Goal: Task Accomplishment & Management: Complete application form

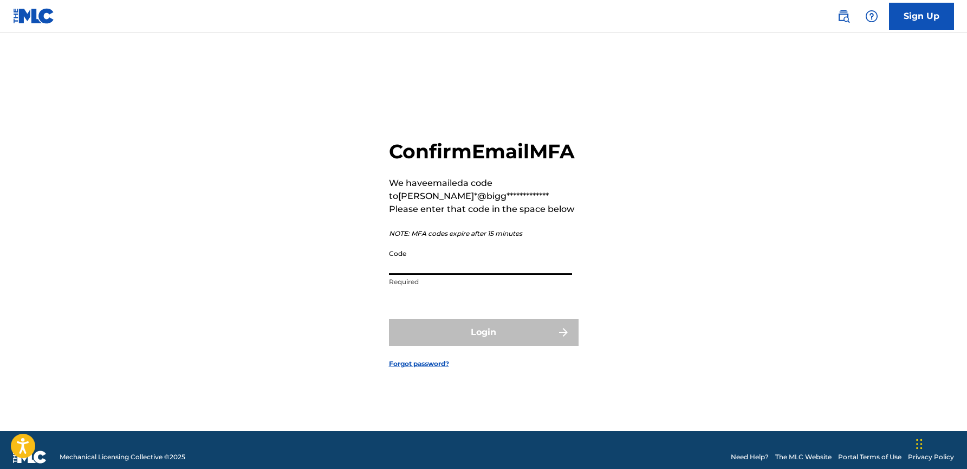
click at [481, 275] on input "Code" at bounding box center [480, 259] width 183 height 31
click at [516, 275] on input "Code" at bounding box center [480, 259] width 183 height 31
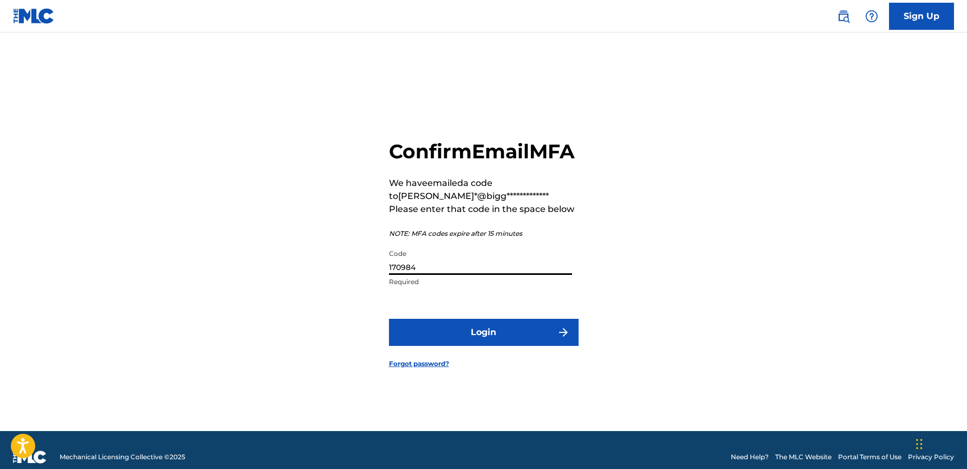
type input "170984"
click at [521, 338] on button "Login" at bounding box center [484, 332] width 190 height 27
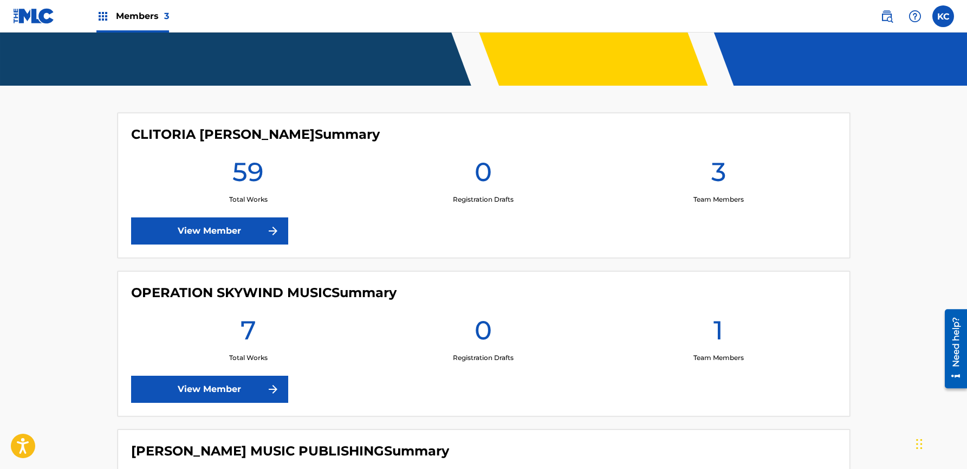
scroll to position [248, 0]
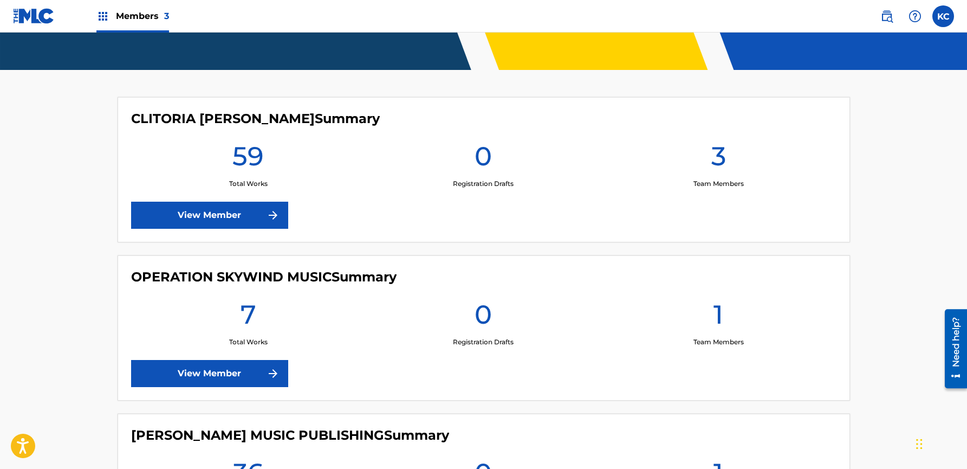
click at [216, 218] on link "View Member" at bounding box center [209, 215] width 157 height 27
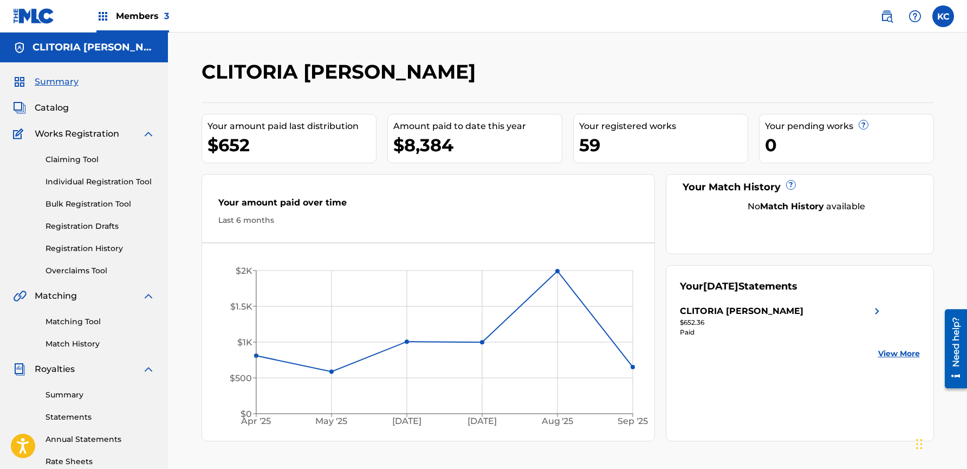
click at [54, 397] on link "Summary" at bounding box center [100, 394] width 109 height 11
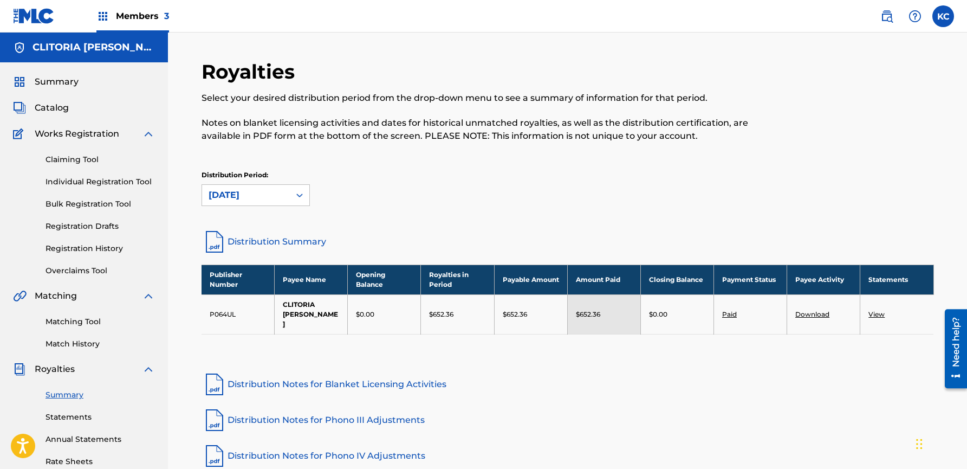
click at [53, 109] on span "Catalog" at bounding box center [52, 107] width 34 height 13
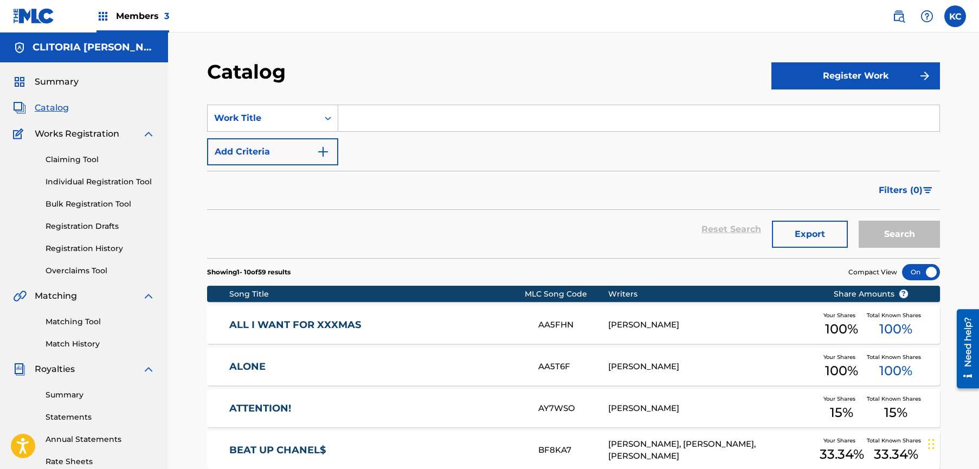
click at [801, 73] on button "Register Work" at bounding box center [855, 75] width 169 height 27
click at [805, 112] on link "Individual" at bounding box center [855, 111] width 169 height 26
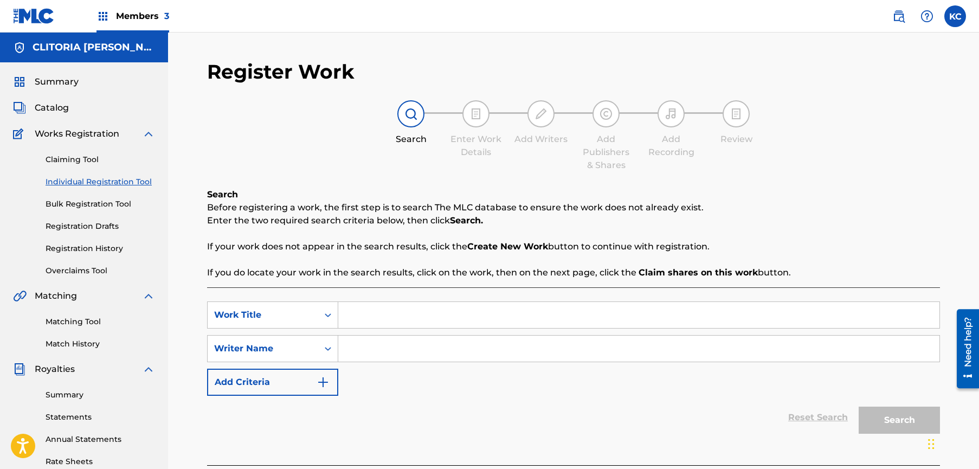
click at [418, 311] on input "Search Form" at bounding box center [638, 315] width 601 height 26
click at [352, 318] on input "cannibalism!" at bounding box center [638, 315] width 601 height 26
type input "[DEMOGRAPHIC_DATA]!"
click at [368, 348] on input "Search Form" at bounding box center [638, 348] width 601 height 26
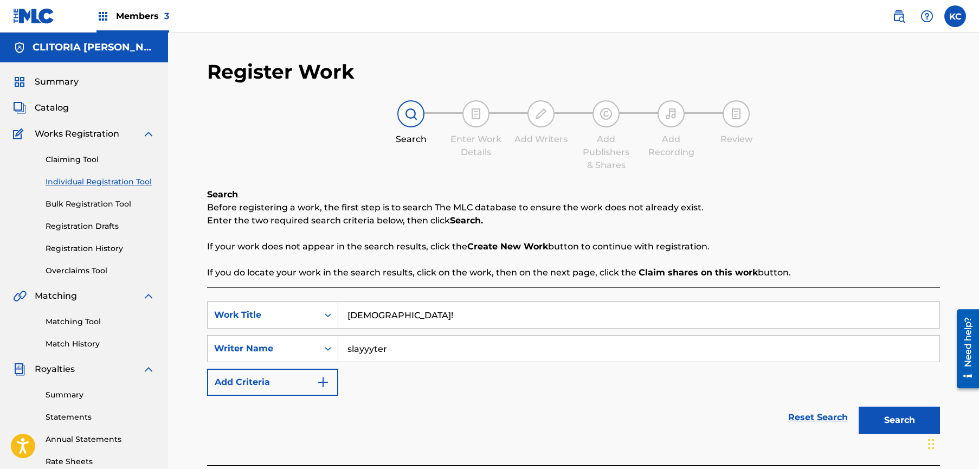
type input "slayyyter"
click at [861, 417] on button "Search" at bounding box center [898, 419] width 81 height 27
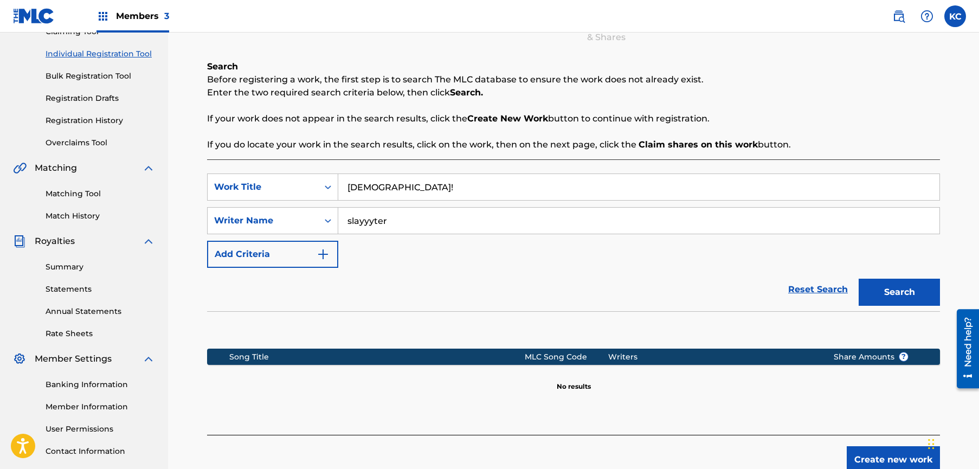
scroll to position [203, 0]
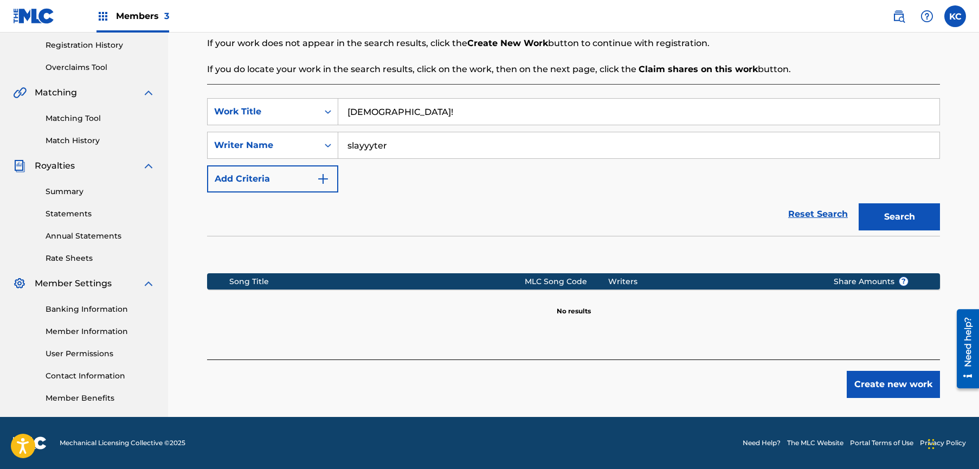
click at [865, 389] on button "Create new work" at bounding box center [892, 384] width 93 height 27
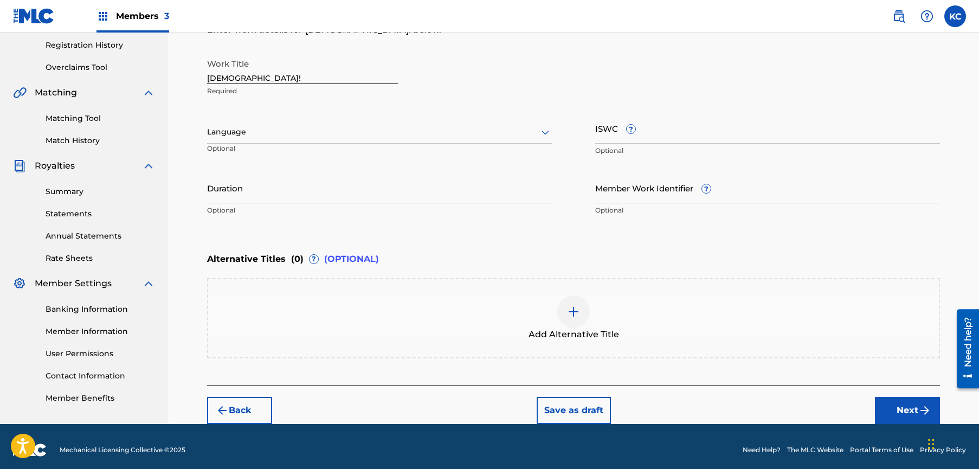
click at [444, 134] on div at bounding box center [379, 132] width 345 height 14
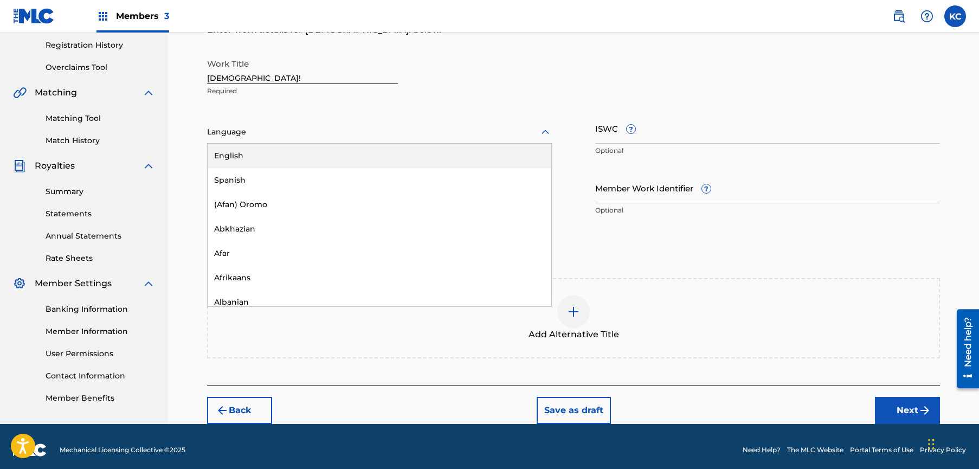
click at [407, 157] on div "English" at bounding box center [380, 156] width 344 height 24
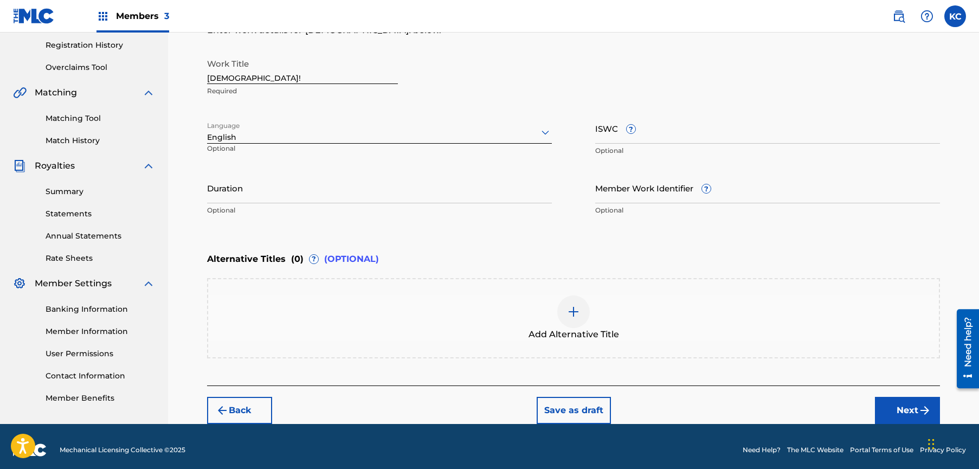
click at [385, 196] on input "Duration" at bounding box center [379, 187] width 345 height 31
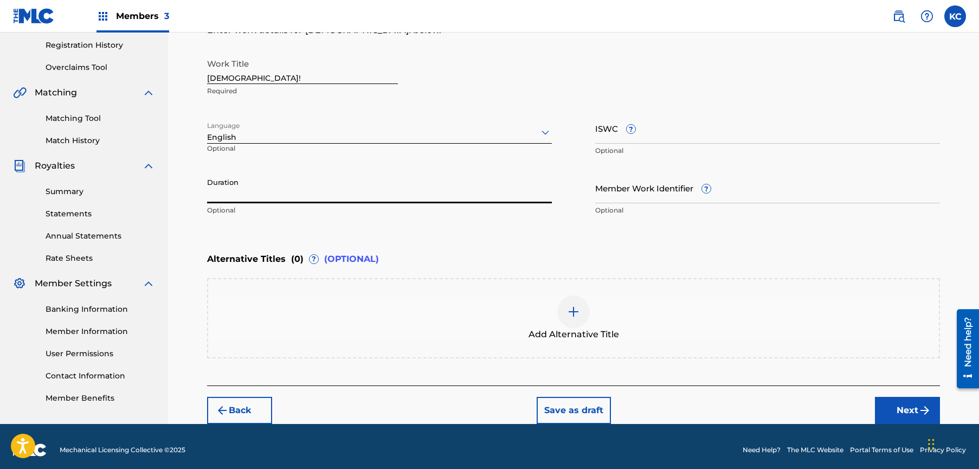
drag, startPoint x: 665, startPoint y: 197, endPoint x: 650, endPoint y: 227, distance: 33.2
click at [665, 197] on input "Member Work Identifier ?" at bounding box center [767, 187] width 345 height 31
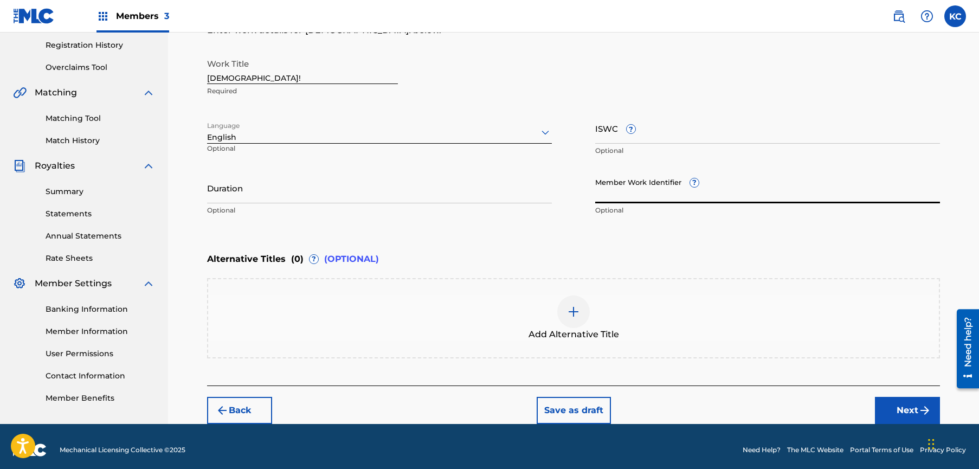
scroll to position [210, 0]
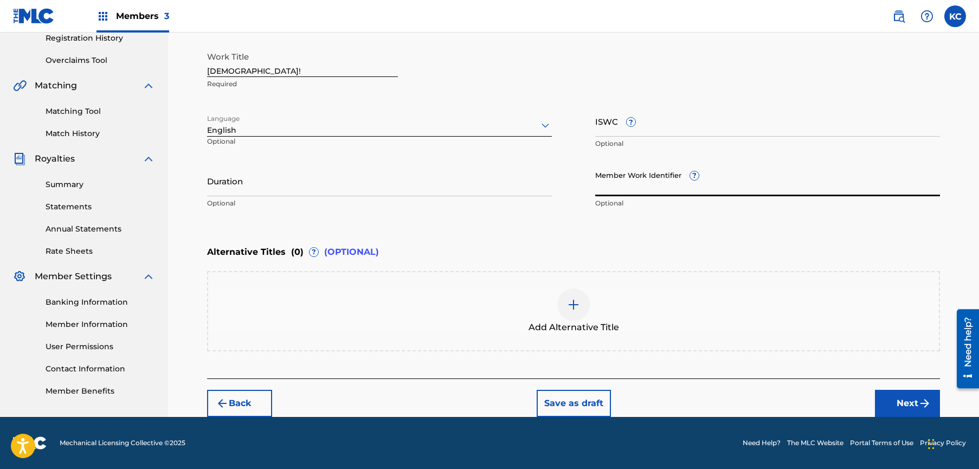
click at [581, 288] on div "Add Alternative Title" at bounding box center [573, 311] width 730 height 46
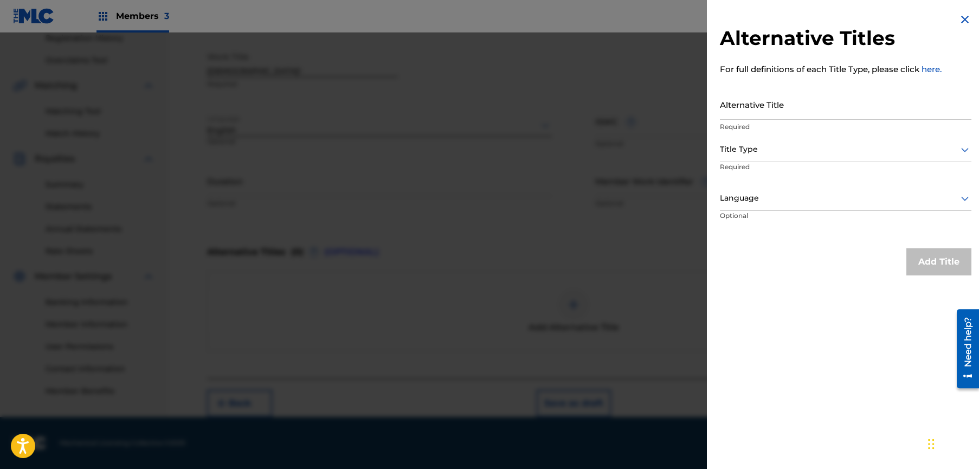
click at [762, 99] on input "Alternative Title" at bounding box center [845, 104] width 251 height 31
type input "X"
type input "[DEMOGRAPHIC_DATA]"
click at [797, 196] on div at bounding box center [845, 198] width 251 height 14
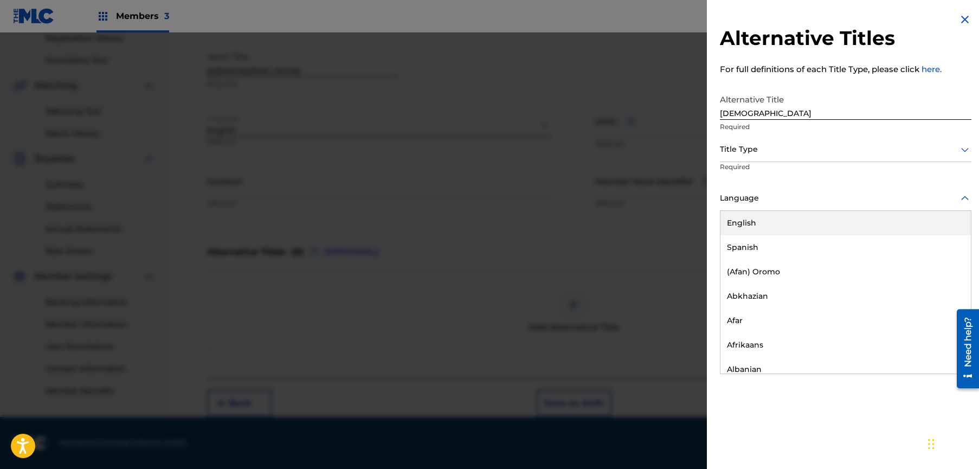
click at [794, 219] on div "English" at bounding box center [845, 223] width 250 height 24
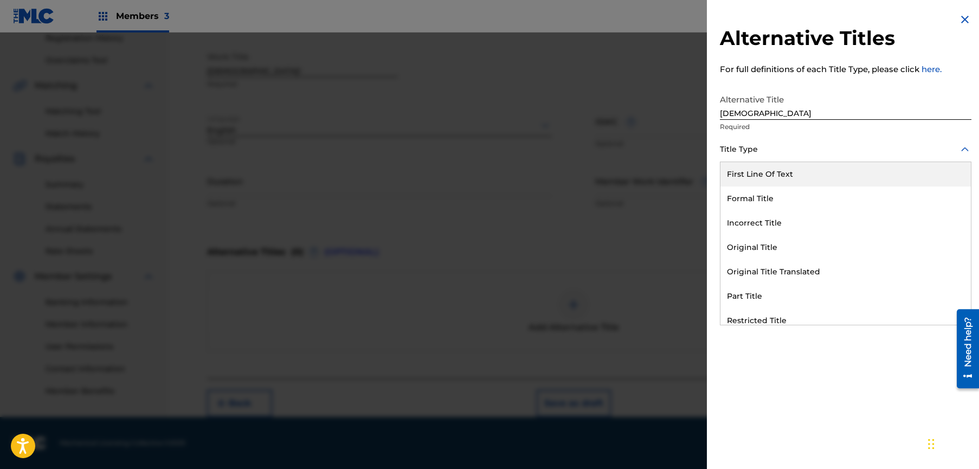
click at [827, 156] on div at bounding box center [845, 150] width 251 height 14
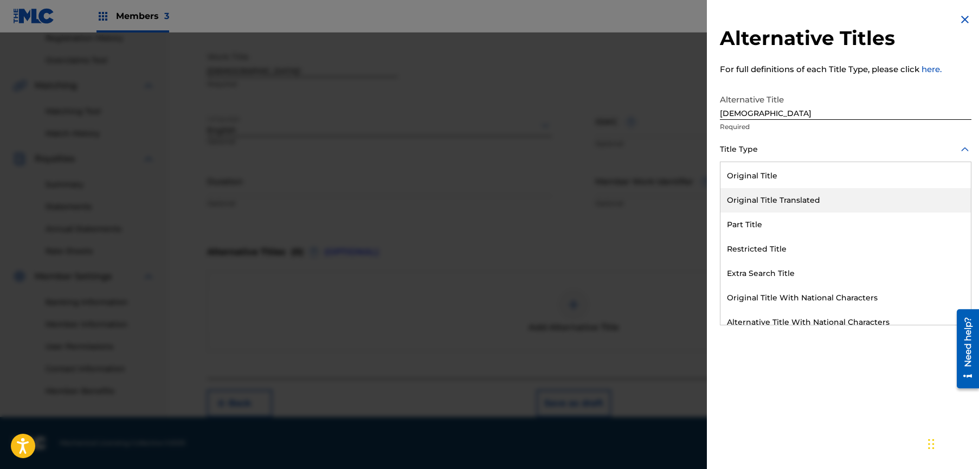
scroll to position [0, 0]
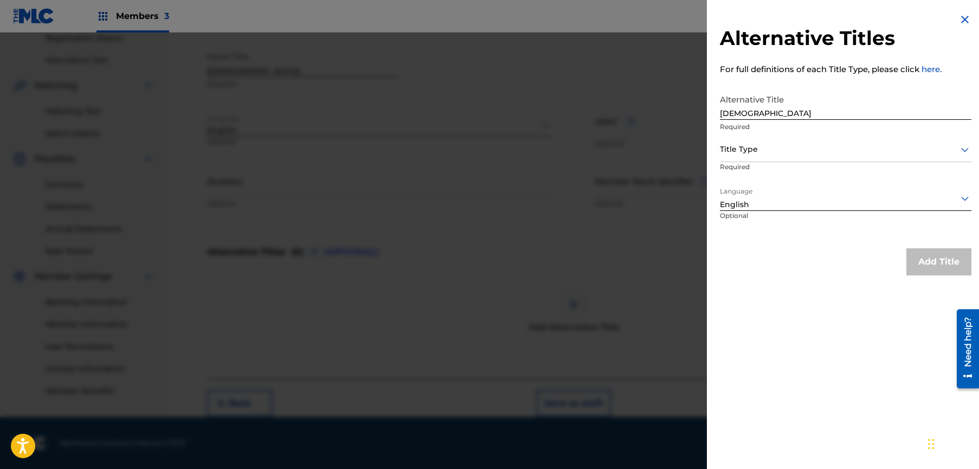
click at [806, 359] on div "Alternative Titles For full definitions of each Title Type, please click here. …" at bounding box center [845, 234] width 277 height 469
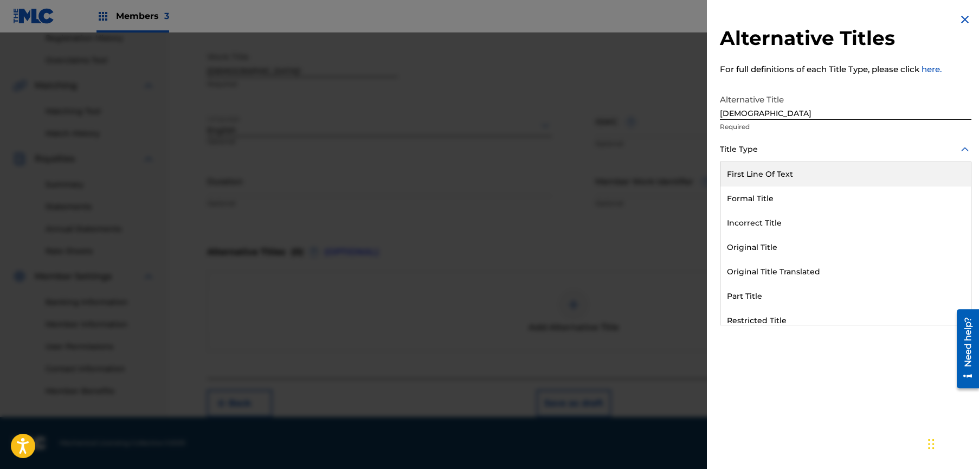
click at [788, 152] on div at bounding box center [845, 150] width 251 height 14
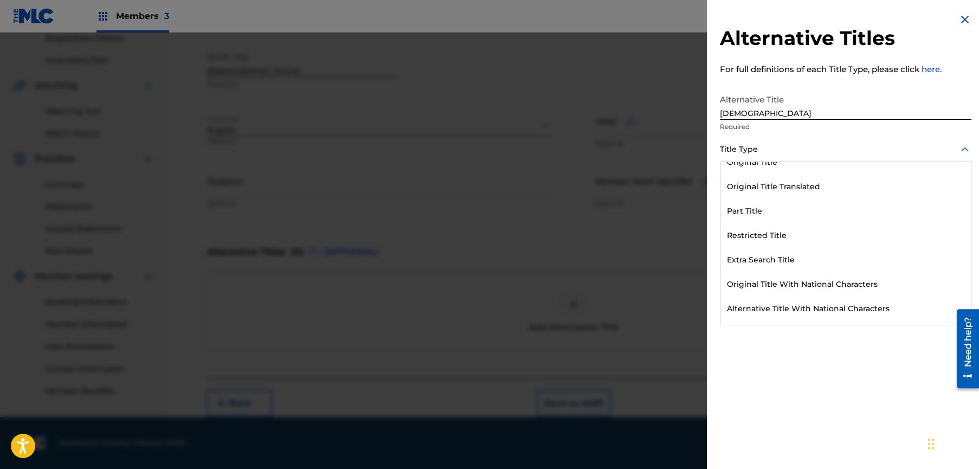
scroll to position [106, 0]
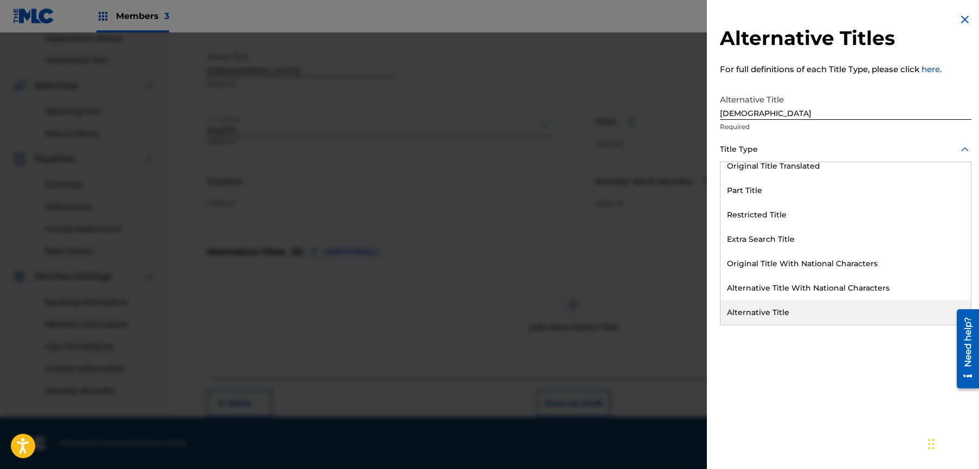
click at [810, 303] on div "Alternative Title" at bounding box center [845, 312] width 250 height 24
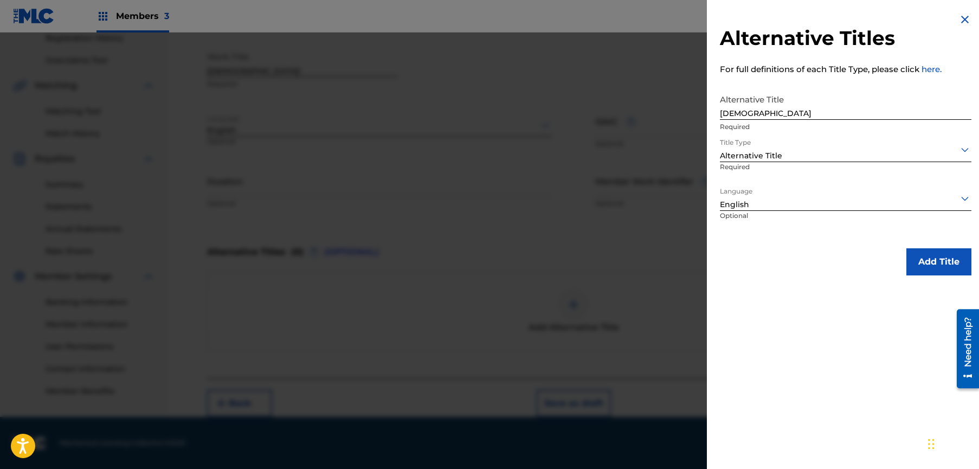
click at [932, 265] on button "Add Title" at bounding box center [938, 261] width 65 height 27
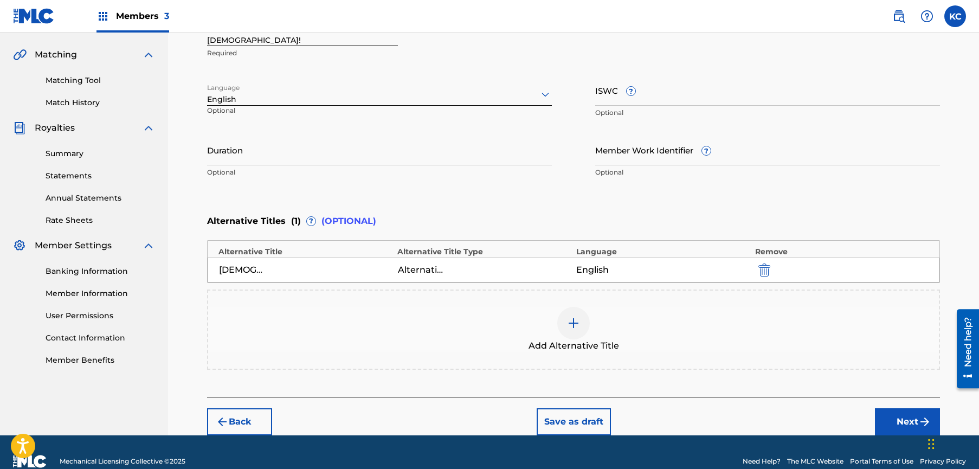
scroll to position [260, 0]
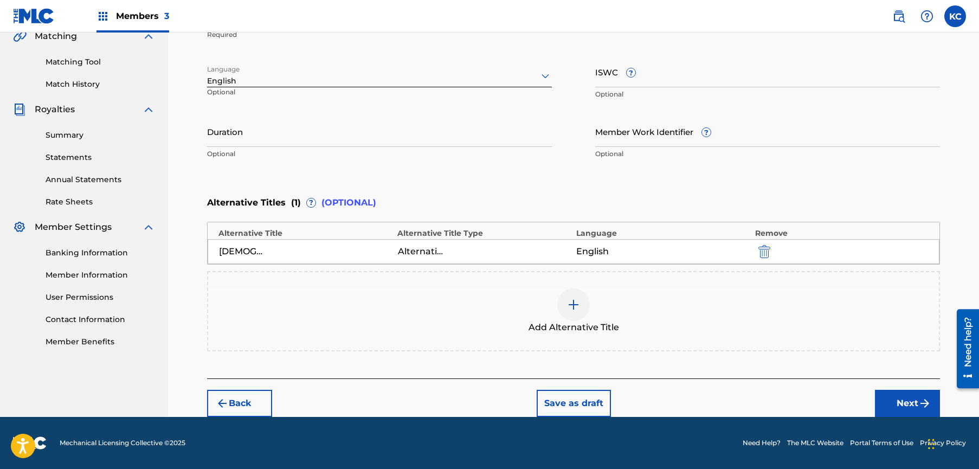
click at [892, 406] on button "Next" at bounding box center [907, 403] width 65 height 27
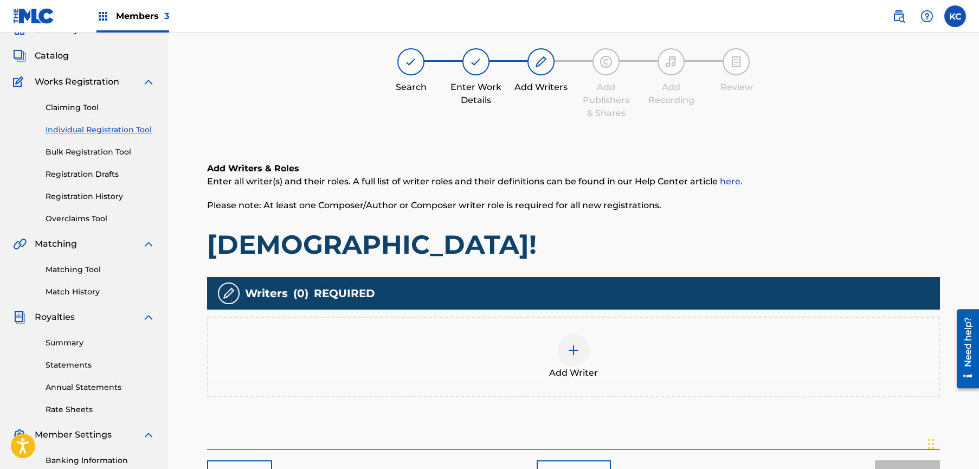
scroll to position [49, 0]
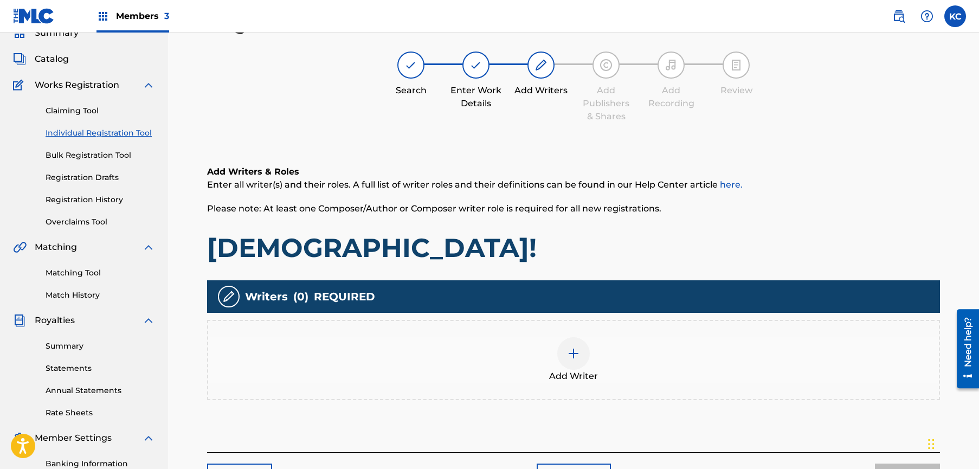
click at [561, 345] on div at bounding box center [573, 353] width 33 height 33
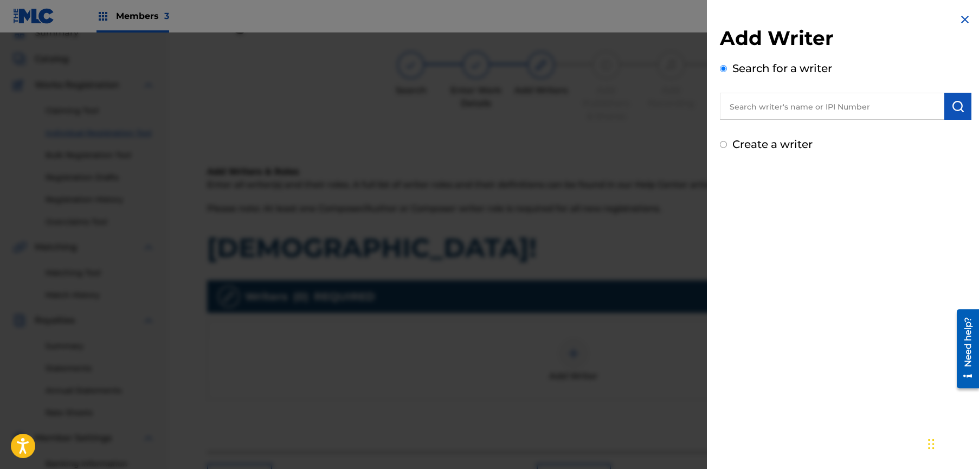
click at [827, 111] on input "text" at bounding box center [832, 106] width 224 height 27
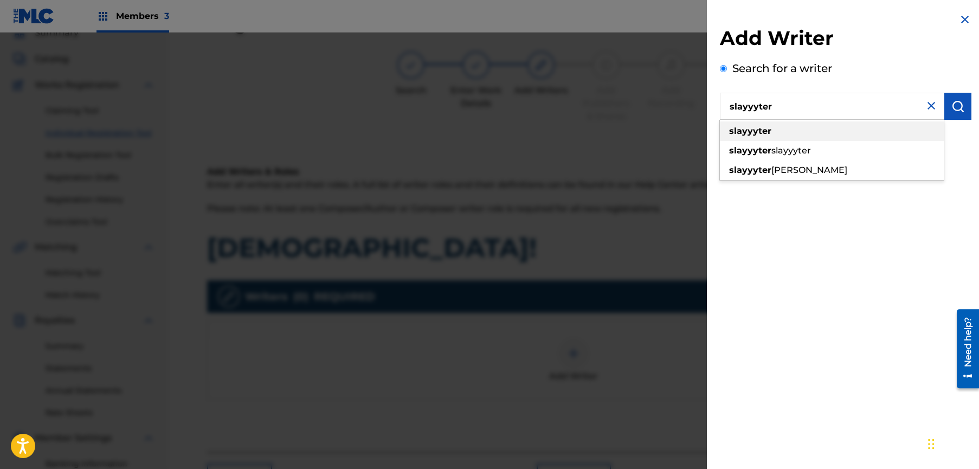
type input "slayyyter"
click at [816, 128] on div "slayyyter" at bounding box center [832, 131] width 224 height 20
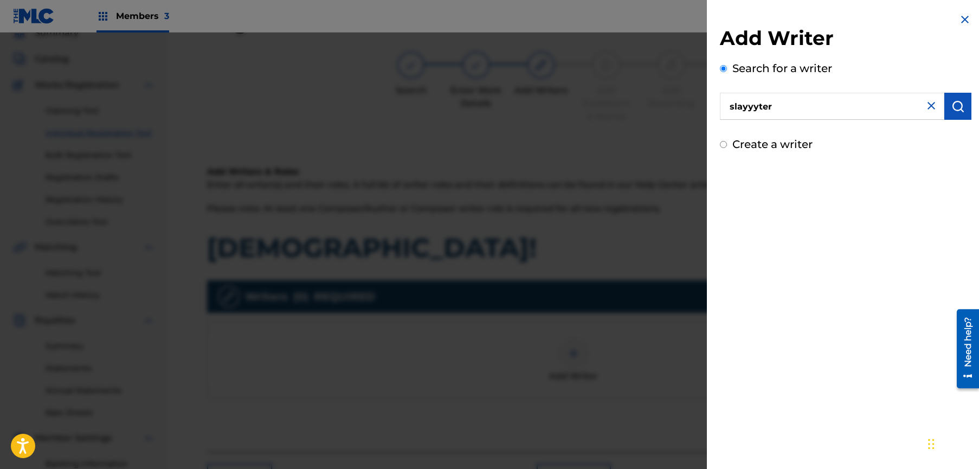
click at [955, 108] on img "submit" at bounding box center [957, 106] width 13 height 13
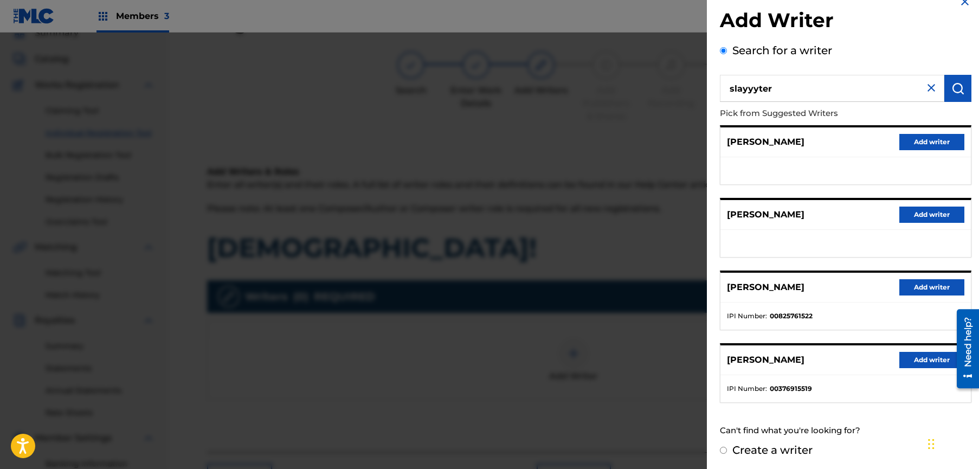
scroll to position [19, 0]
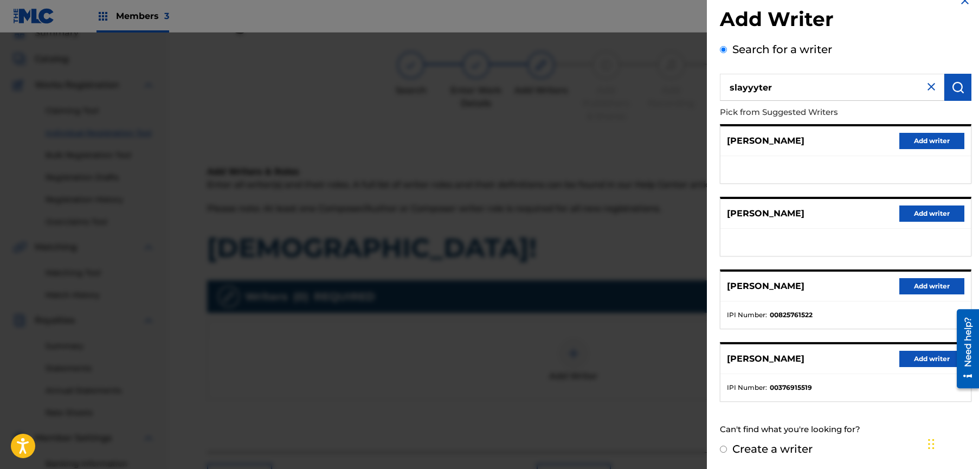
click at [913, 359] on button "Add writer" at bounding box center [931, 359] width 65 height 16
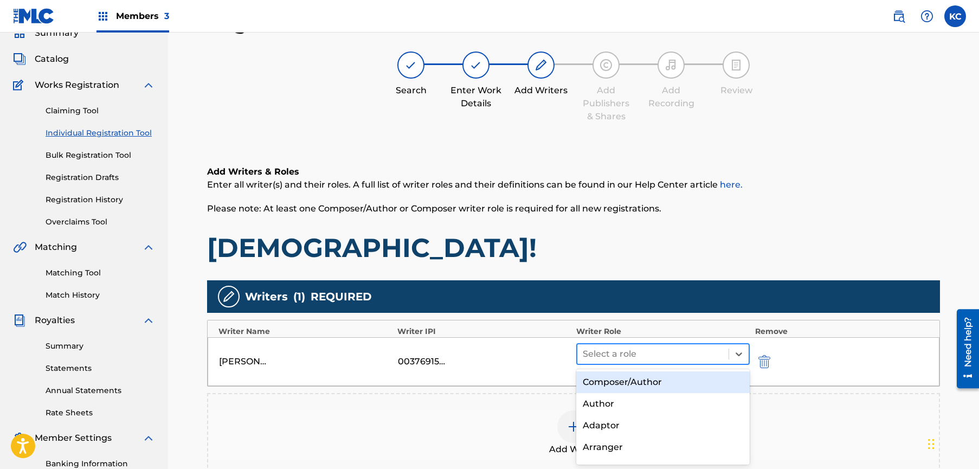
click at [686, 364] on div "Select a role" at bounding box center [662, 354] width 173 height 22
click at [684, 378] on div "Composer/Author" at bounding box center [662, 382] width 173 height 22
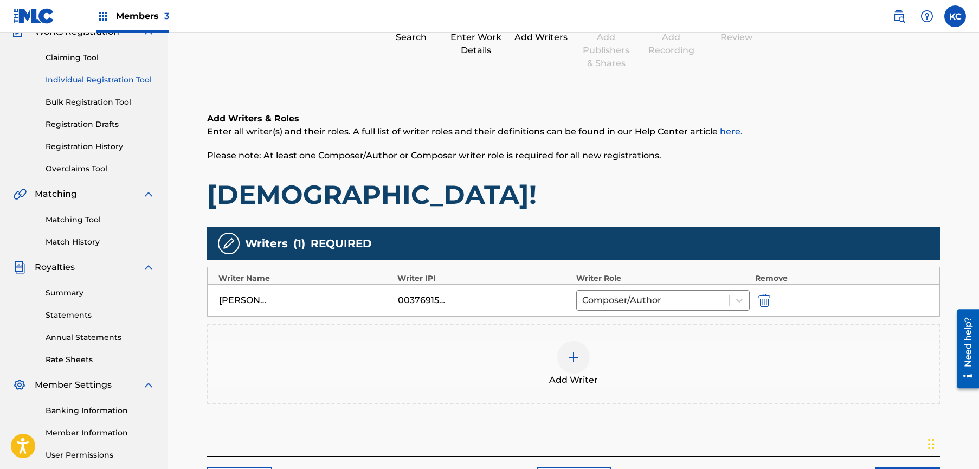
scroll to position [203, 0]
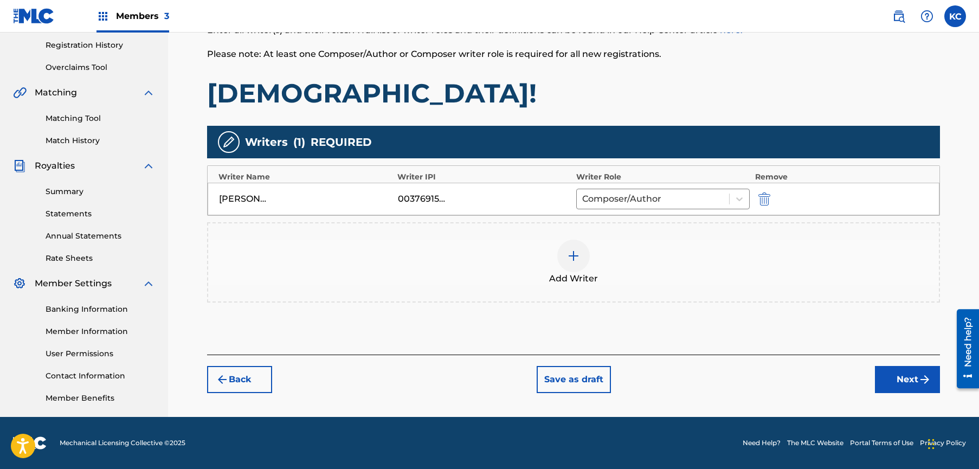
click at [902, 382] on button "Next" at bounding box center [907, 379] width 65 height 27
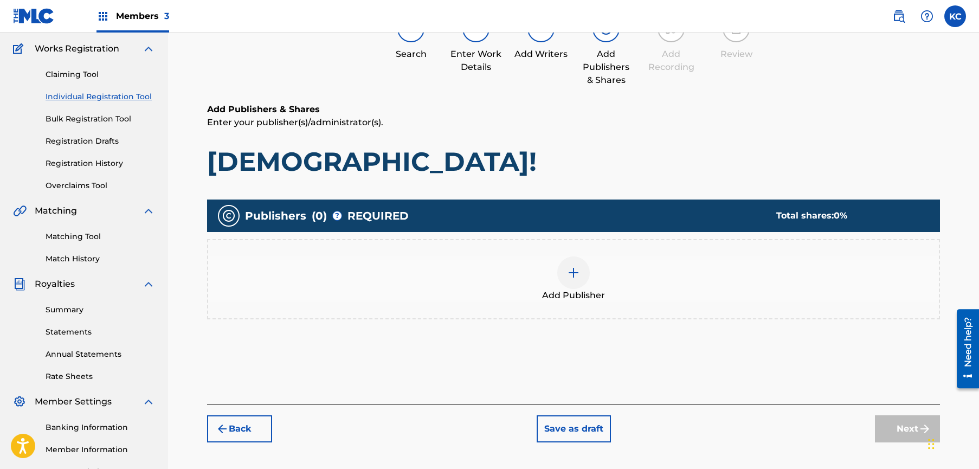
scroll to position [49, 0]
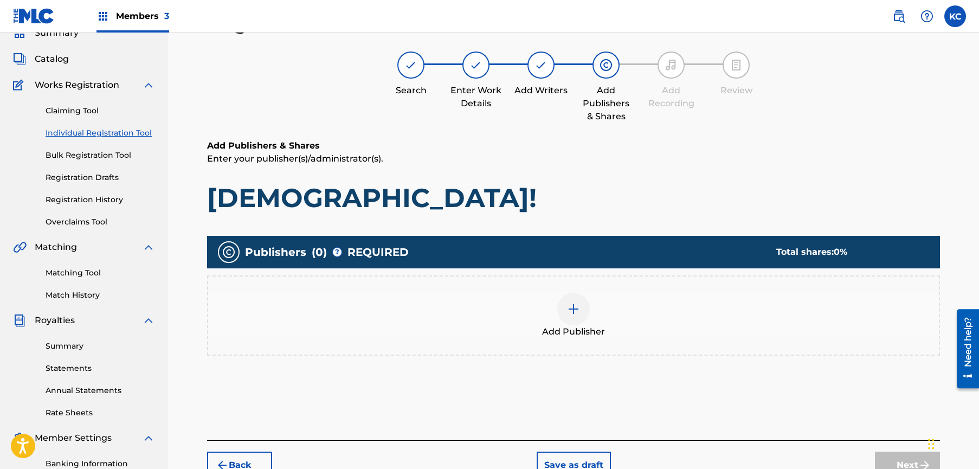
click at [584, 311] on div at bounding box center [573, 309] width 33 height 33
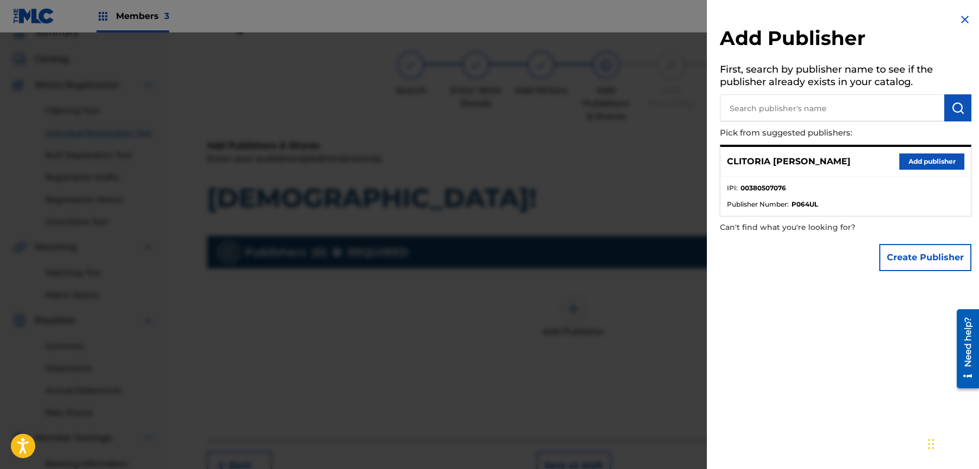
click at [915, 162] on button "Add publisher" at bounding box center [931, 161] width 65 height 16
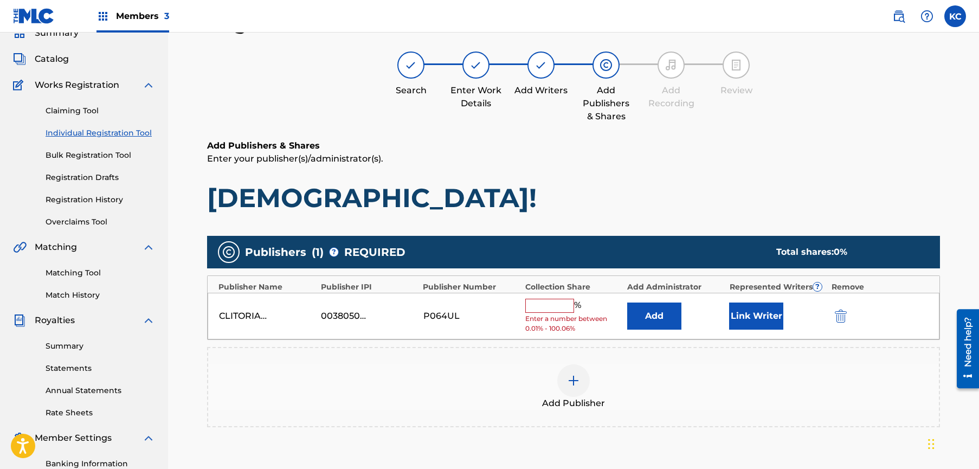
click at [546, 300] on input "text" at bounding box center [549, 306] width 49 height 14
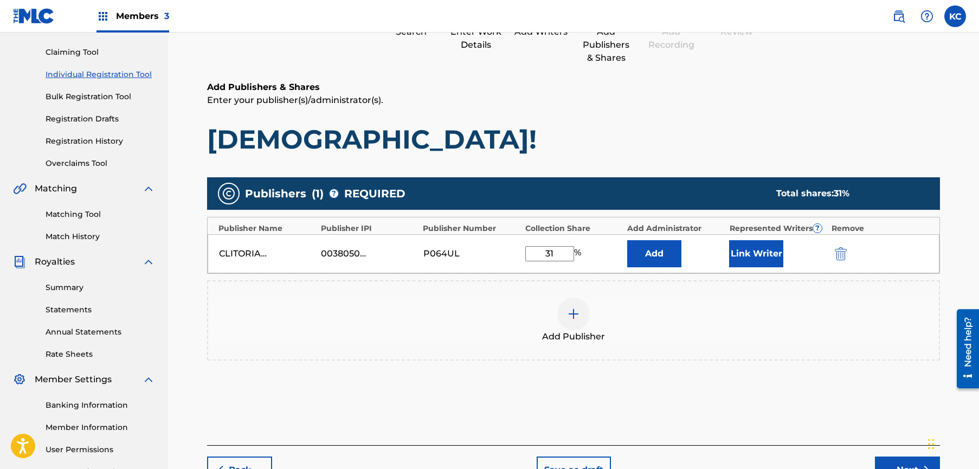
scroll to position [203, 0]
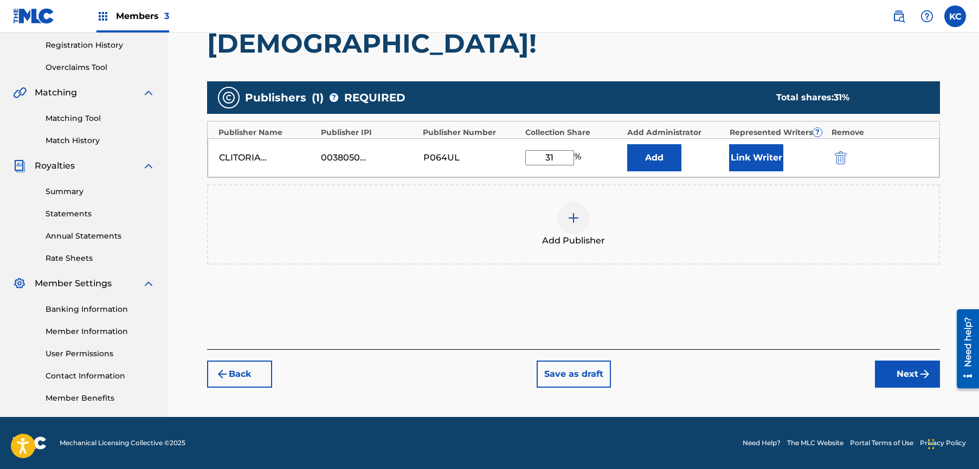
type input "31"
click at [890, 376] on button "Next" at bounding box center [907, 373] width 65 height 27
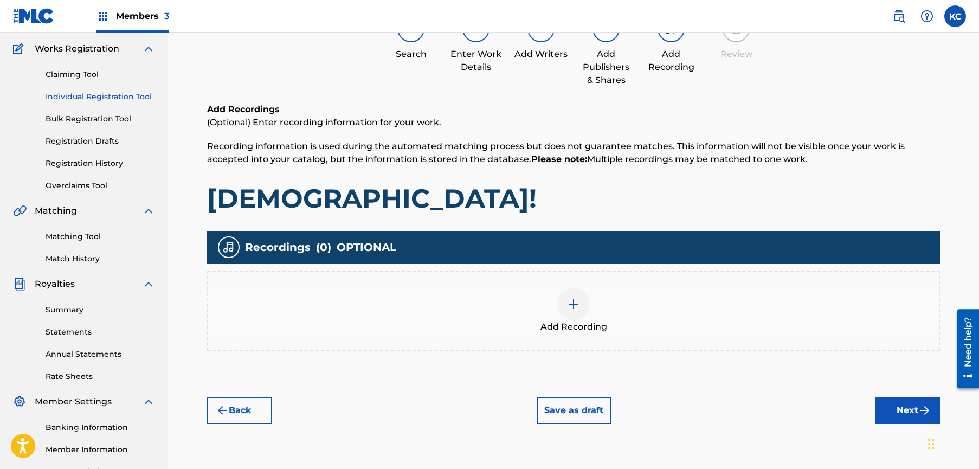
scroll to position [49, 0]
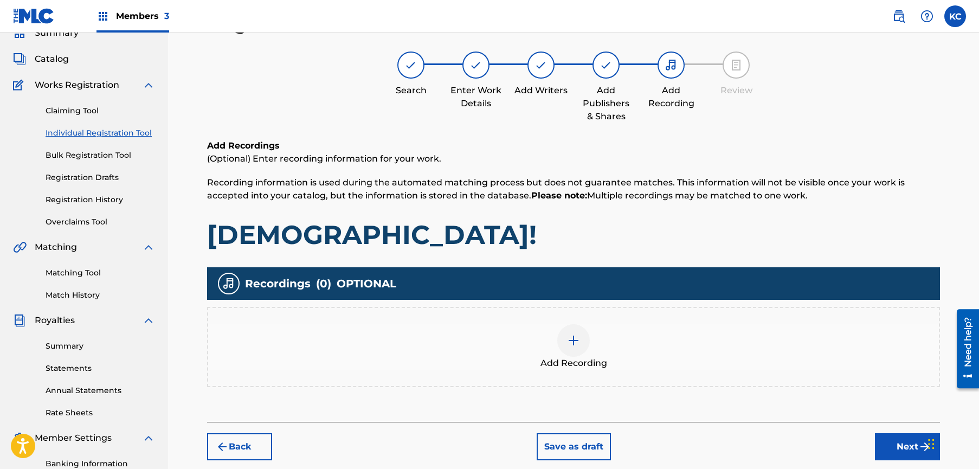
click at [567, 340] on img at bounding box center [573, 340] width 13 height 13
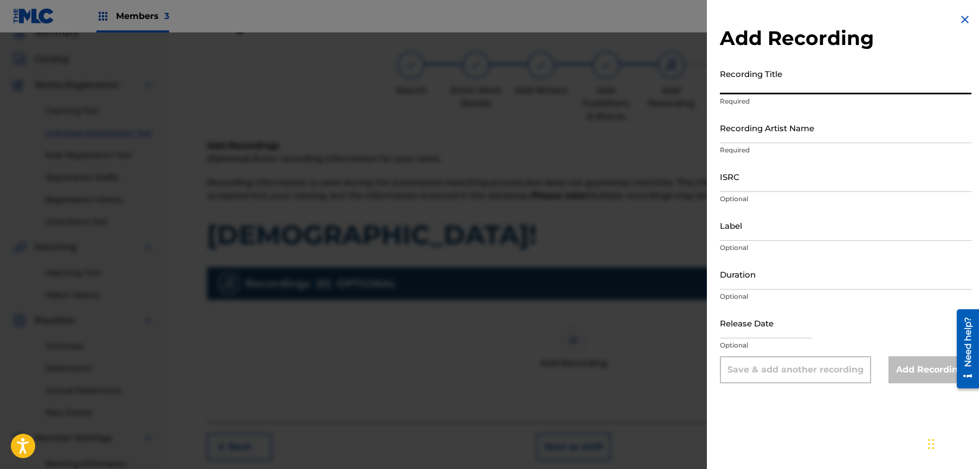
click at [742, 85] on input "Recording Title" at bounding box center [845, 78] width 251 height 31
type input "CANNIBALISM!"
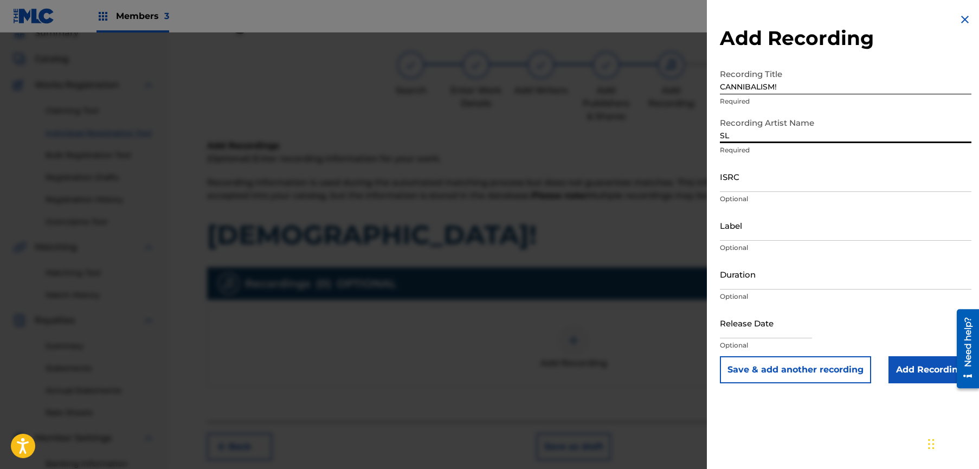
type input "S"
type input "Slayyyter"
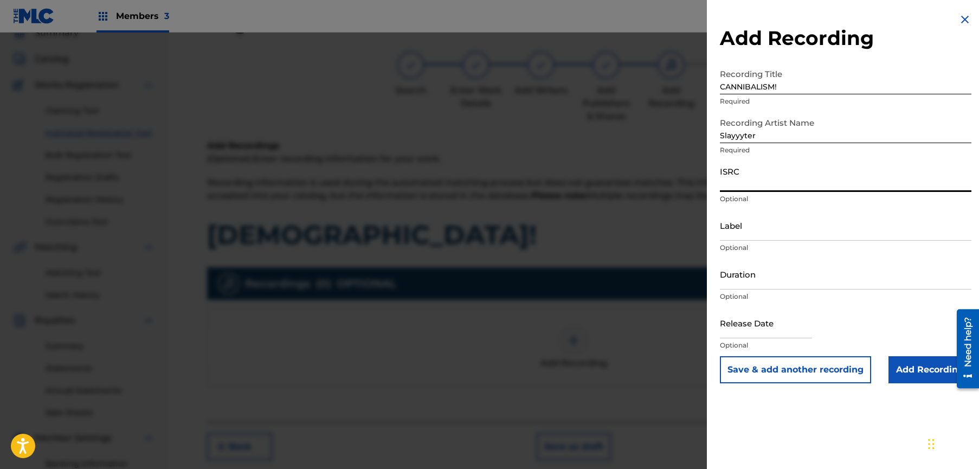
paste input "USQX92503769"
type input "USQX92503769"
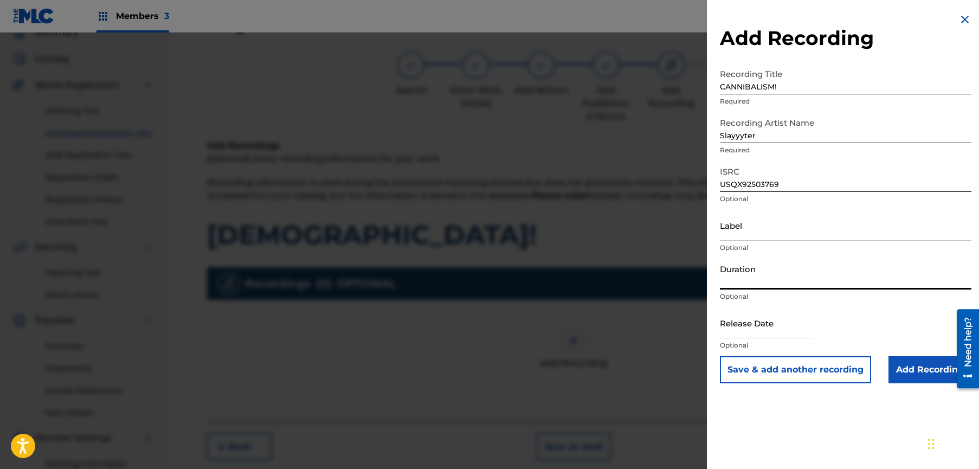
select select "8"
select select "2025"
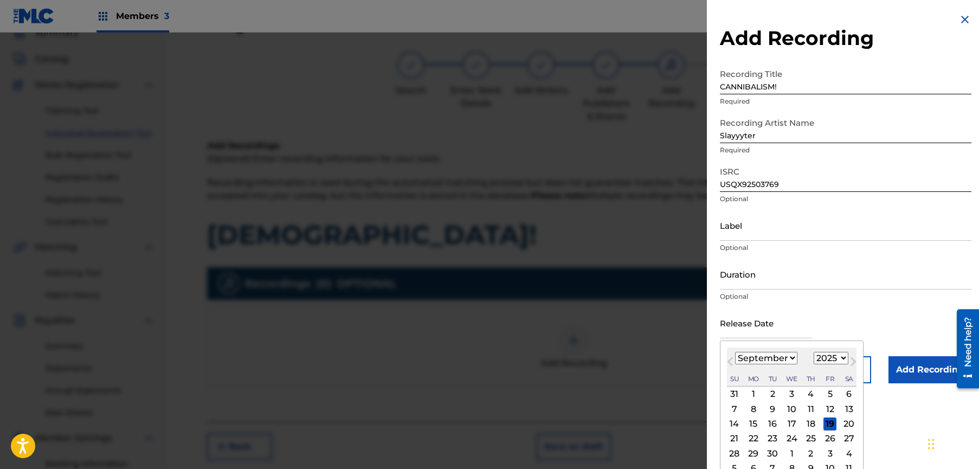
click at [826, 406] on div "12" at bounding box center [829, 408] width 13 height 13
type input "[DATE]"
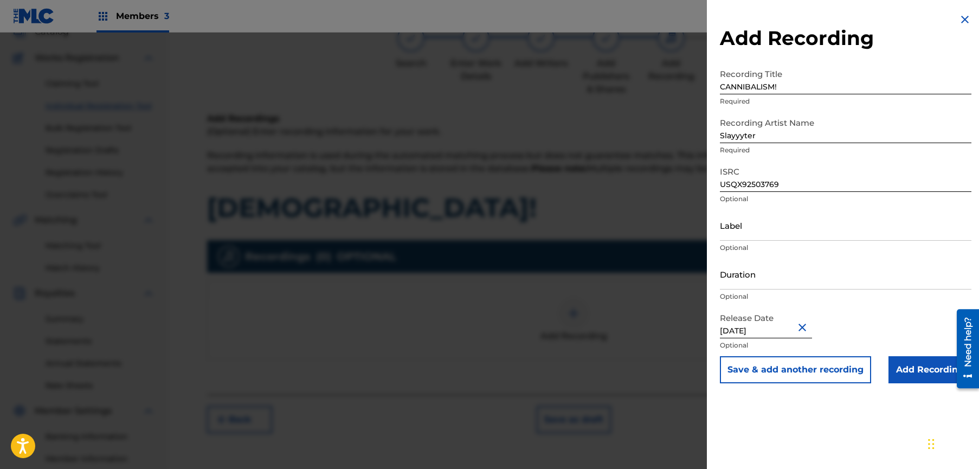
scroll to position [76, 0]
click at [901, 371] on input "Add Recording" at bounding box center [929, 369] width 83 height 27
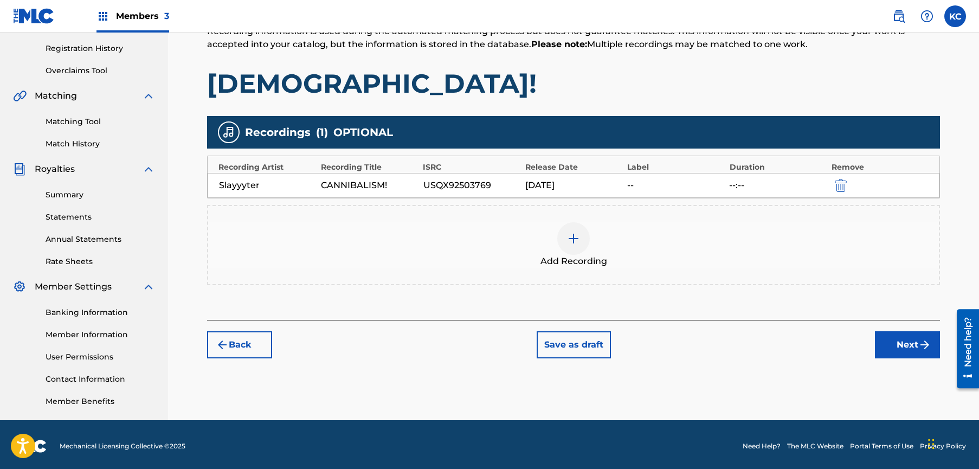
click at [892, 361] on div "Register Work Search Enter Work Details Add Writers Add Publishers & Shares Add…" at bounding box center [573, 140] width 759 height 560
click at [904, 350] on button "Next" at bounding box center [907, 344] width 65 height 27
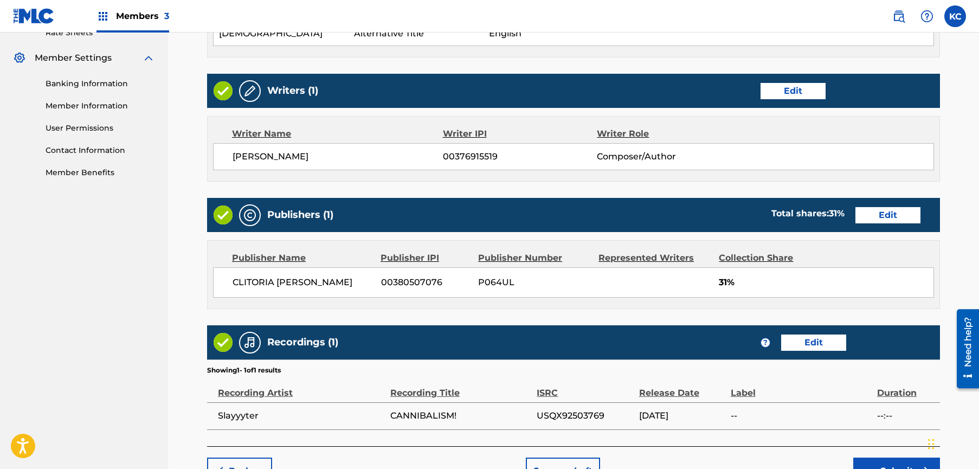
scroll to position [496, 0]
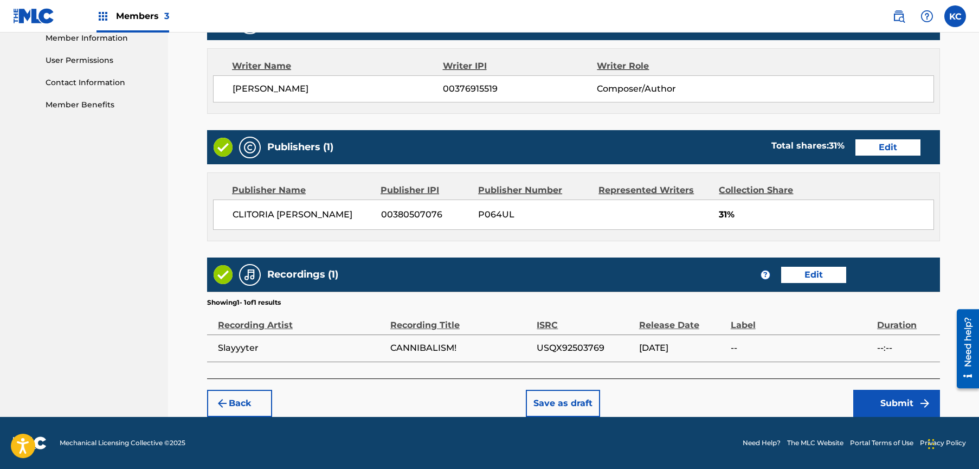
click at [871, 403] on button "Submit" at bounding box center [896, 403] width 87 height 27
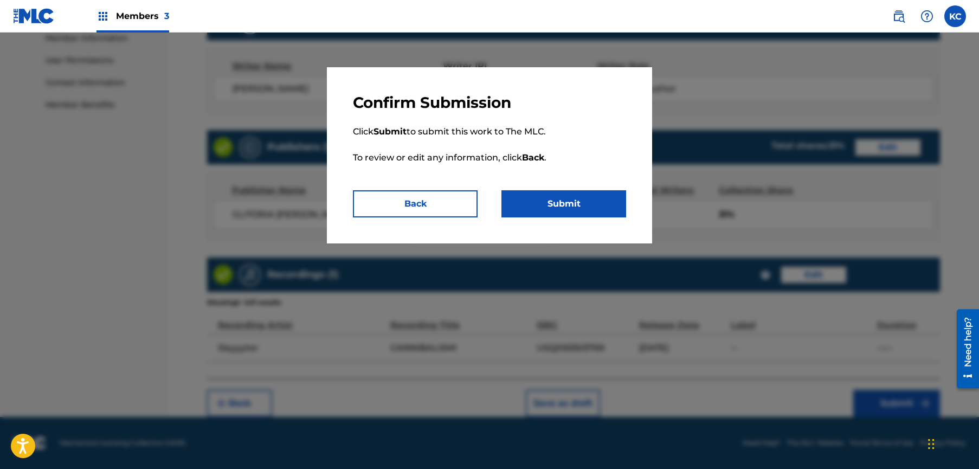
click at [548, 204] on button "Submit" at bounding box center [563, 203] width 125 height 27
